Goal: Task Accomplishment & Management: Complete application form

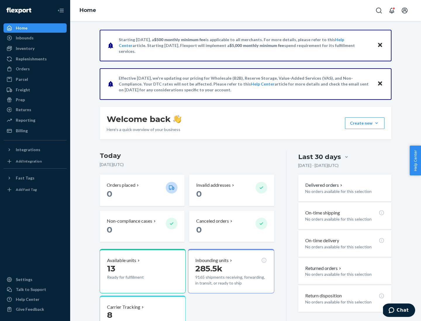
click at [22, 69] on div "Orders" at bounding box center [23, 69] width 14 height 6
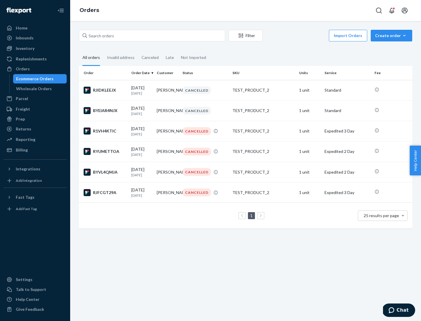
click at [32, 89] on div "Wholesale Orders" at bounding box center [34, 89] width 36 height 6
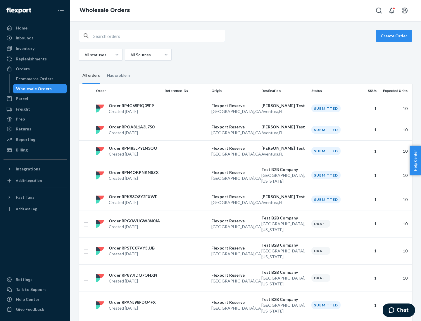
click at [395, 36] on button "Create Order" at bounding box center [394, 36] width 37 height 12
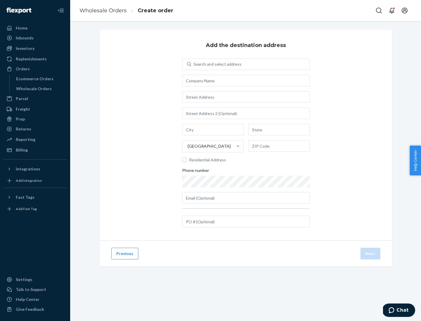
click at [216, 64] on div "Search and select address" at bounding box center [217, 64] width 48 height 6
click at [194, 64] on input "Search and select address" at bounding box center [193, 64] width 1 height 6
type input "[PERSON_NAME] Test"
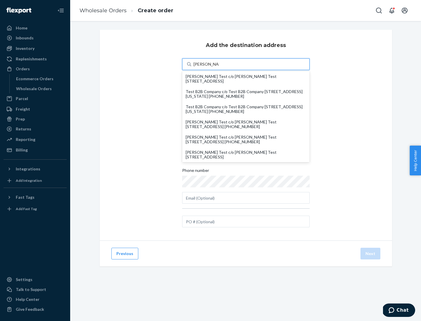
click at [246, 155] on div "[PERSON_NAME] Test c/o [PERSON_NAME] Test [STREET_ADDRESS]" at bounding box center [246, 154] width 120 height 9
click at [219, 67] on input "[PERSON_NAME] Test" at bounding box center [205, 64] width 25 height 6
type input "[PERSON_NAME] Test"
type input "Aventura"
type input "FL"
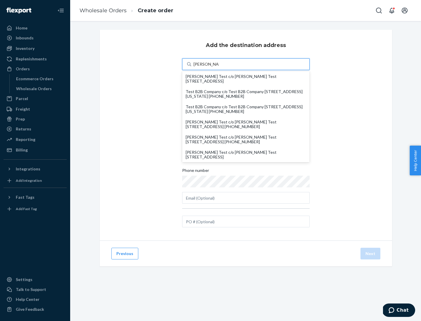
type input "33180"
type input "[STREET_ADDRESS]"
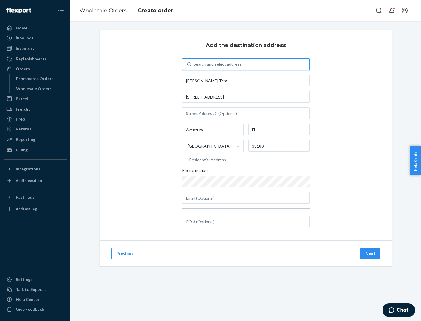
click at [371, 254] on button "Next" at bounding box center [370, 254] width 20 height 12
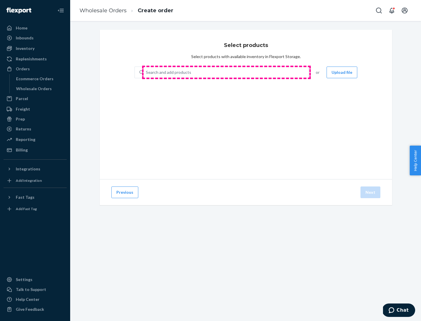
click at [226, 72] on div "Search and add products" at bounding box center [226, 72] width 165 height 11
click at [146, 72] on input "Search and add products" at bounding box center [146, 73] width 1 height 6
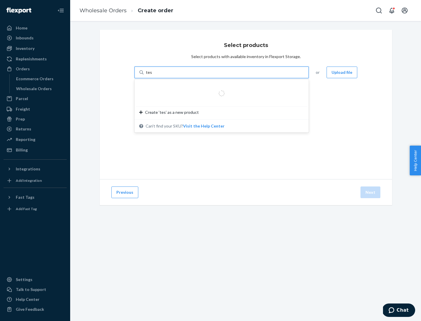
type input "test"
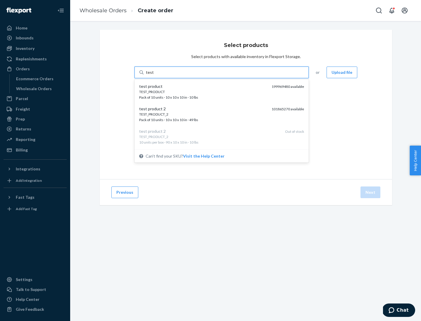
click at [203, 92] on div "TEST_PRODUCT" at bounding box center [203, 91] width 128 height 5
click at [153, 75] on input "test" at bounding box center [150, 73] width 8 height 6
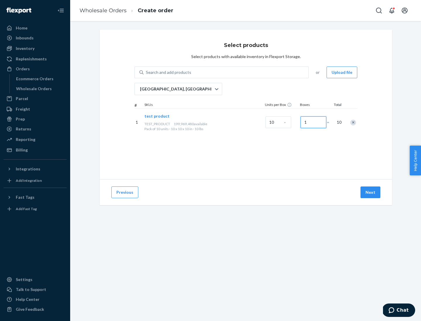
type input "1"
click at [371, 193] on button "Next" at bounding box center [370, 193] width 20 height 12
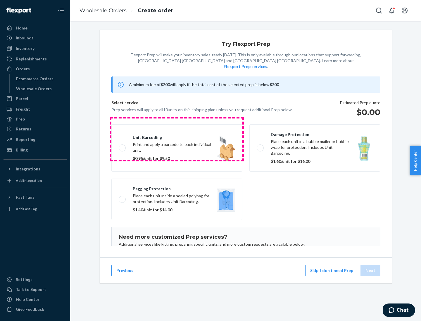
click at [177, 139] on label "Unit barcoding Print and apply a barcode to each individual unit. $0.95/unit fo…" at bounding box center [176, 148] width 131 height 47
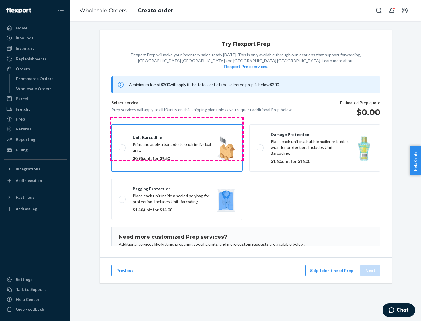
click at [122, 146] on input "Unit barcoding Print and apply a barcode to each individual unit. $0.95/unit fo…" at bounding box center [121, 148] width 4 height 4
checkbox input "true"
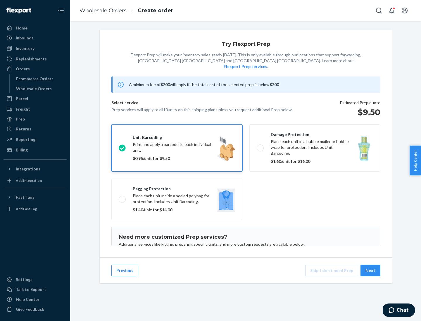
click at [371, 271] on button "Next" at bounding box center [370, 271] width 20 height 12
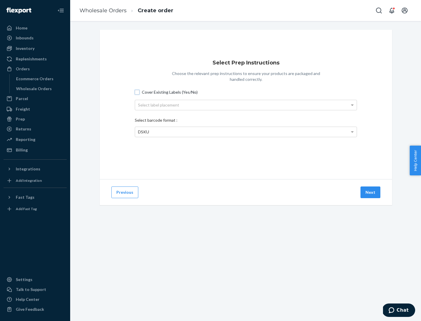
click at [137, 92] on input "Cover Existing Labels (Yes/No)" at bounding box center [137, 92] width 5 height 5
checkbox input "true"
click at [246, 105] on div "Select label placement" at bounding box center [246, 105] width 222 height 10
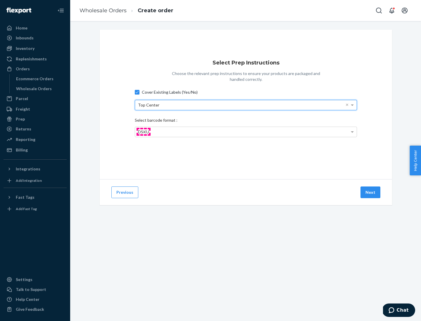
click at [143, 132] on span "DSKU" at bounding box center [143, 131] width 11 height 5
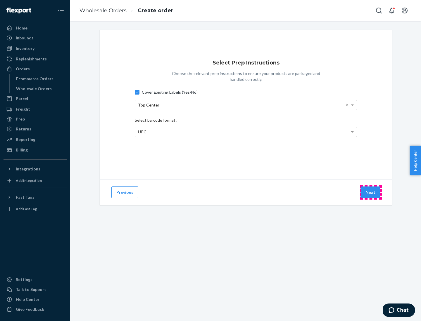
click at [371, 193] on button "Next" at bounding box center [370, 193] width 20 height 12
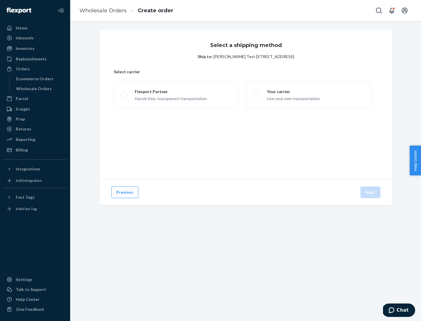
click at [124, 95] on span at bounding box center [124, 95] width 7 height 7
click at [124, 95] on input "Flexport Partner Hassle free, transparent transportation" at bounding box center [123, 96] width 4 height 4
radio input "true"
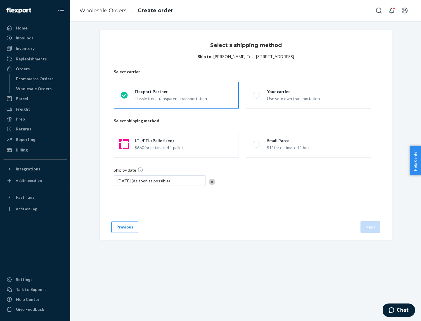
click at [124, 144] on span at bounding box center [124, 144] width 7 height 7
click at [124, 144] on input "LTL/FTL (Palletized) $660 for estimated 1 pallet" at bounding box center [123, 145] width 4 height 4
radio input "true"
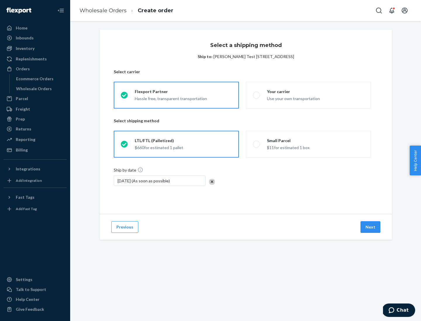
click at [371, 227] on button "Next" at bounding box center [370, 228] width 20 height 12
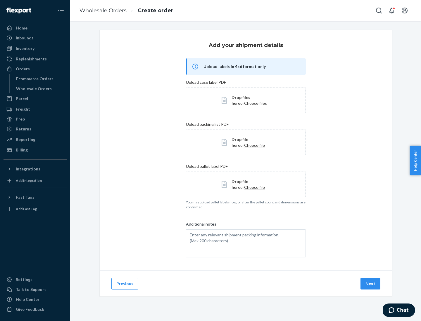
click at [371, 284] on button "Next" at bounding box center [370, 284] width 20 height 12
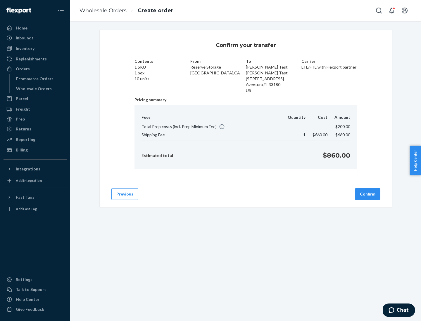
click at [368, 194] on button "Confirm" at bounding box center [367, 195] width 25 height 12
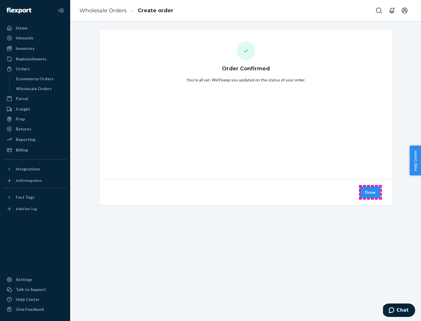
click at [370, 193] on button "Done" at bounding box center [370, 193] width 20 height 12
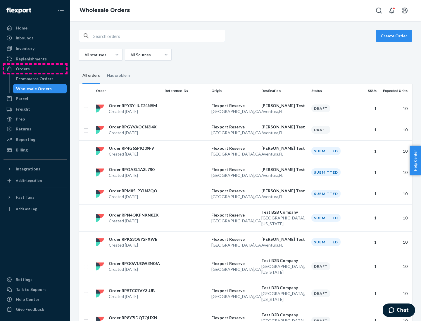
click at [35, 69] on div "Orders" at bounding box center [35, 69] width 62 height 8
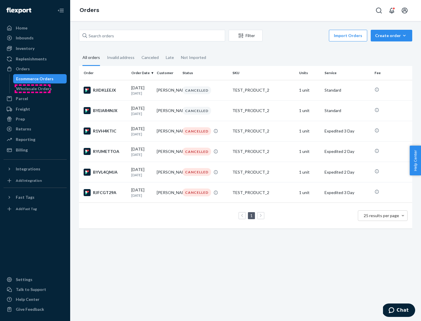
click at [32, 89] on div "Wholesale Orders" at bounding box center [34, 89] width 36 height 6
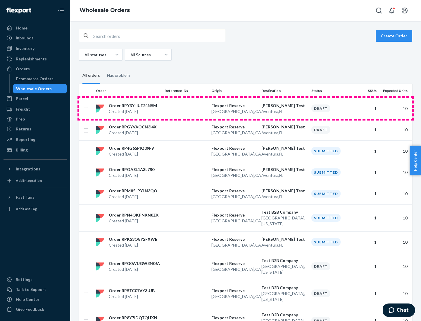
click at [246, 109] on p "[GEOGRAPHIC_DATA] , [GEOGRAPHIC_DATA]" at bounding box center [233, 112] width 45 height 6
